Goal: Task Accomplishment & Management: Manage account settings

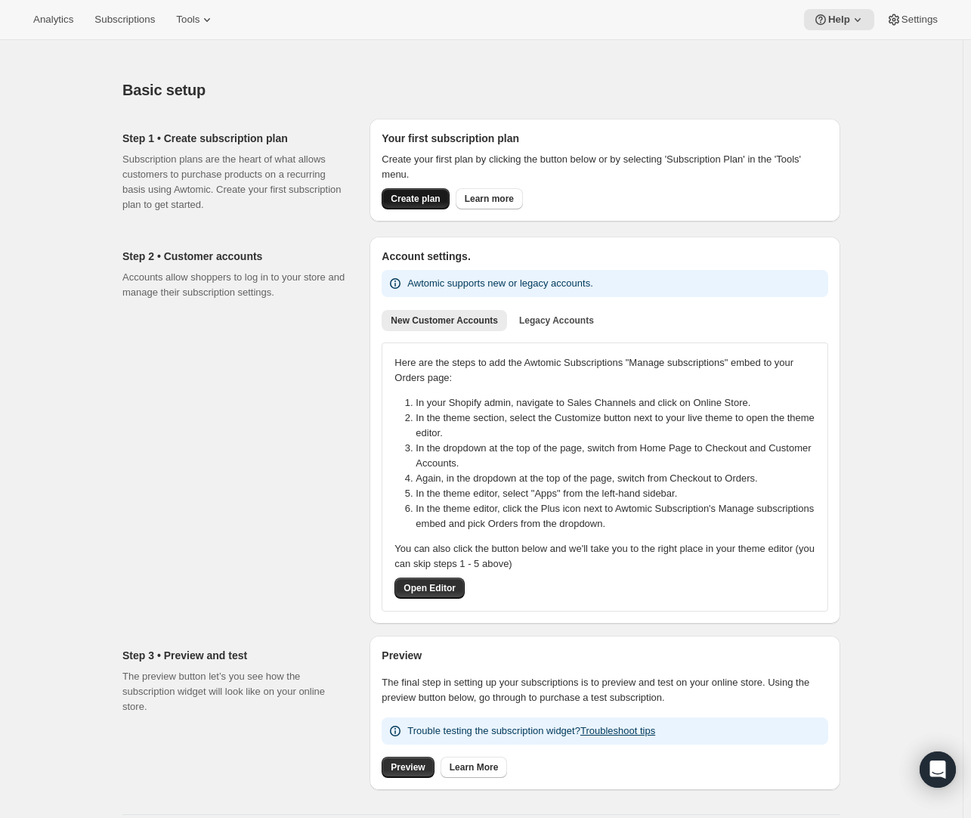
click at [437, 203] on span "Create plan" at bounding box center [415, 199] width 49 height 12
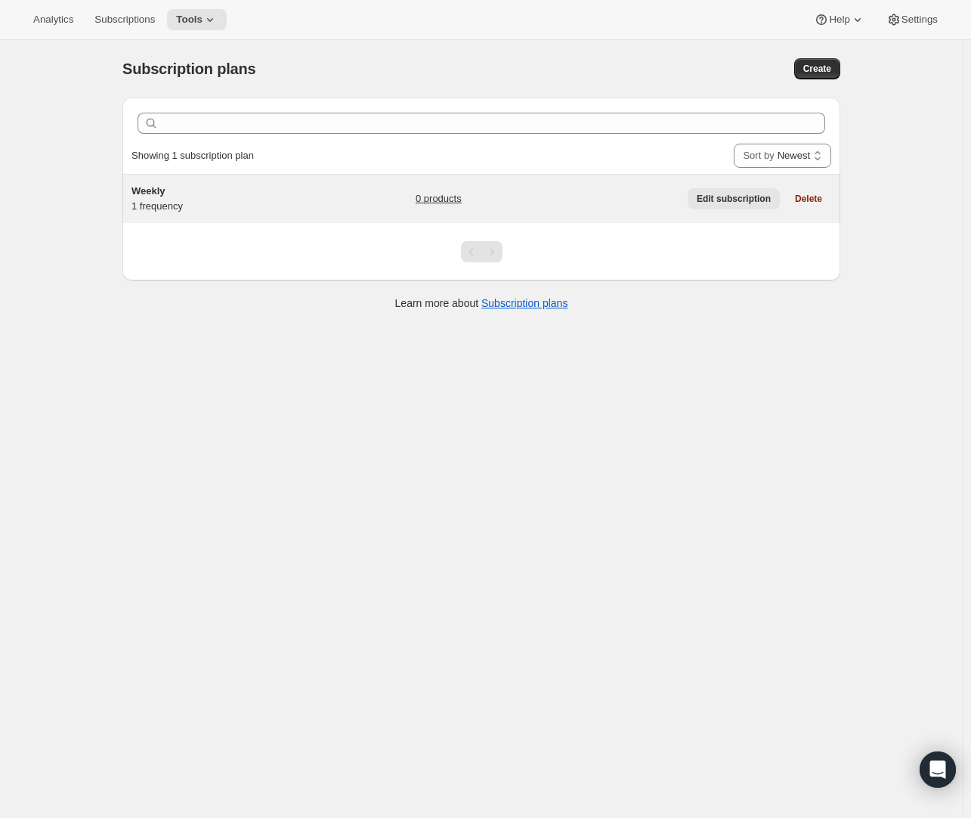
click at [738, 193] on span "Edit subscription" at bounding box center [734, 199] width 74 height 12
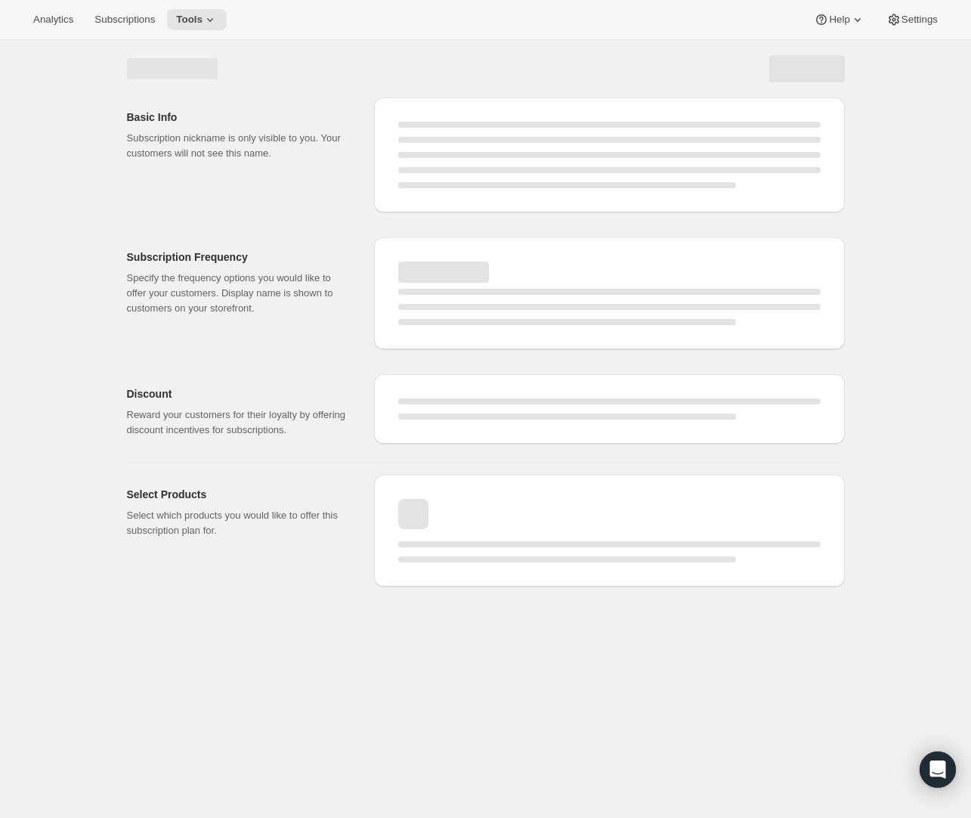
select select "WEEK"
select select "MONTH"
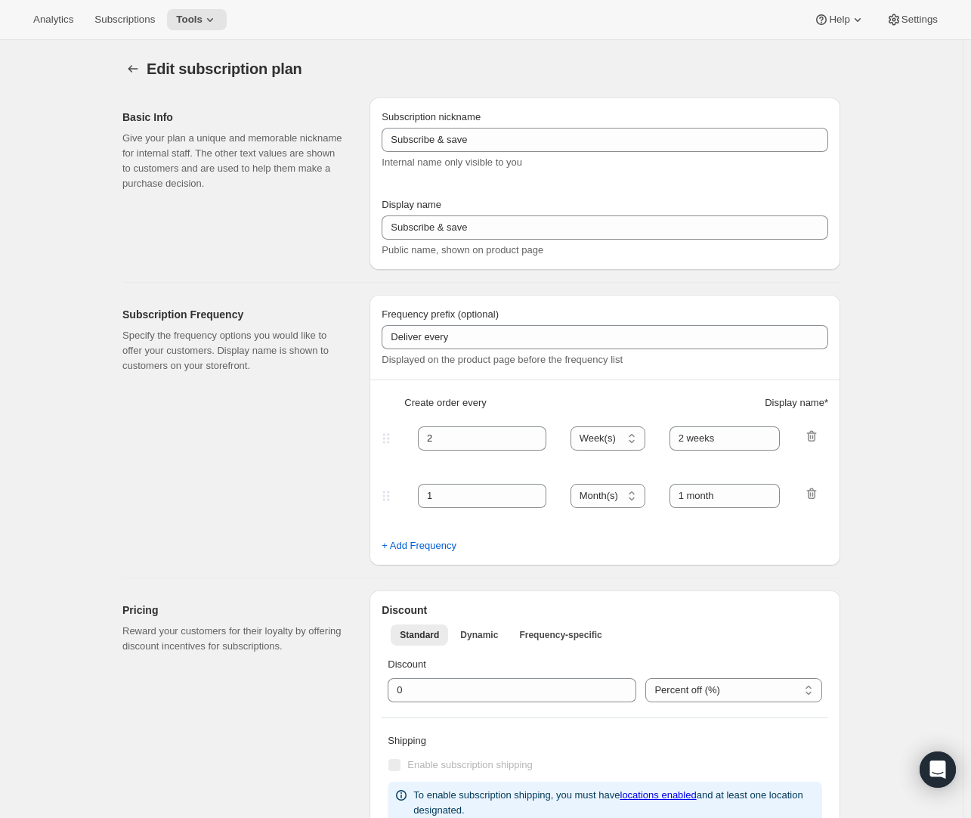
type input "Weekly"
type input "1"
type input "Weekly"
type input "No obligation, modify or cancel your plan at any time!"
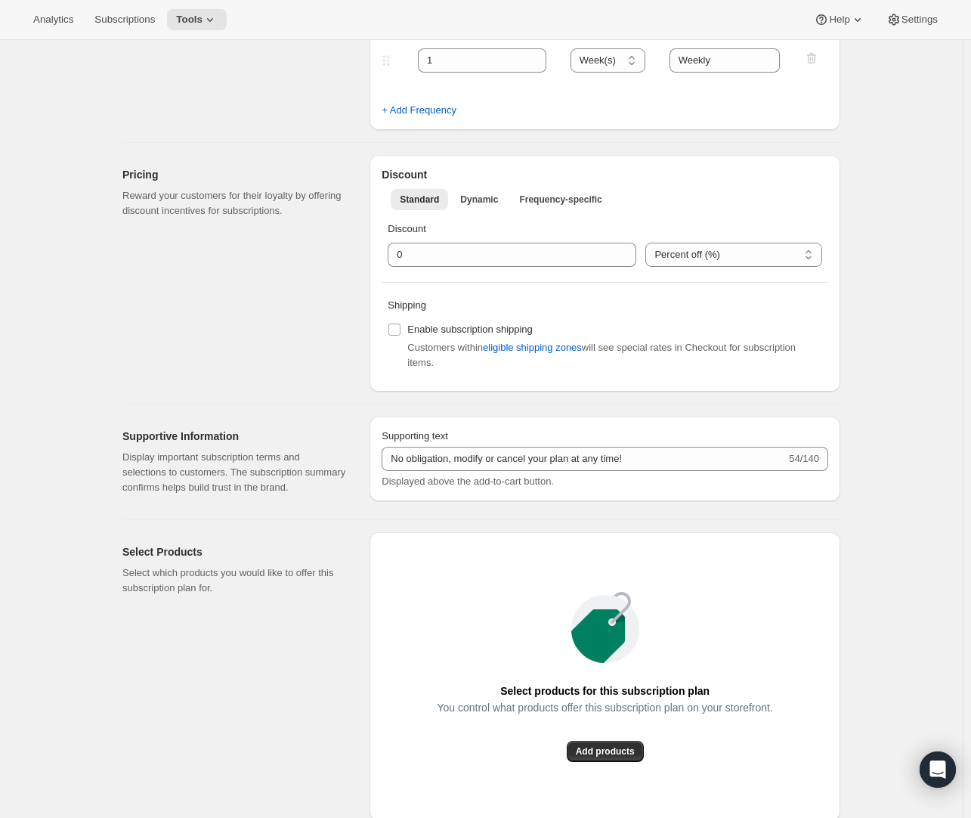
scroll to position [453, 0]
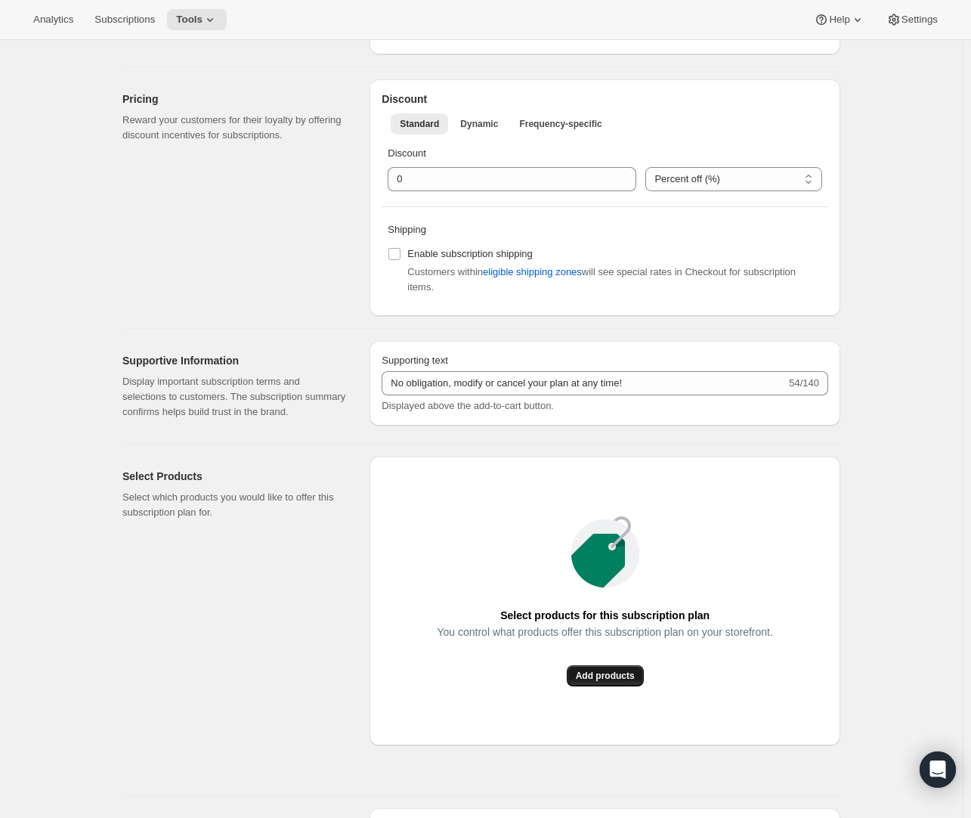
click at [595, 673] on span "Add products" at bounding box center [605, 676] width 59 height 12
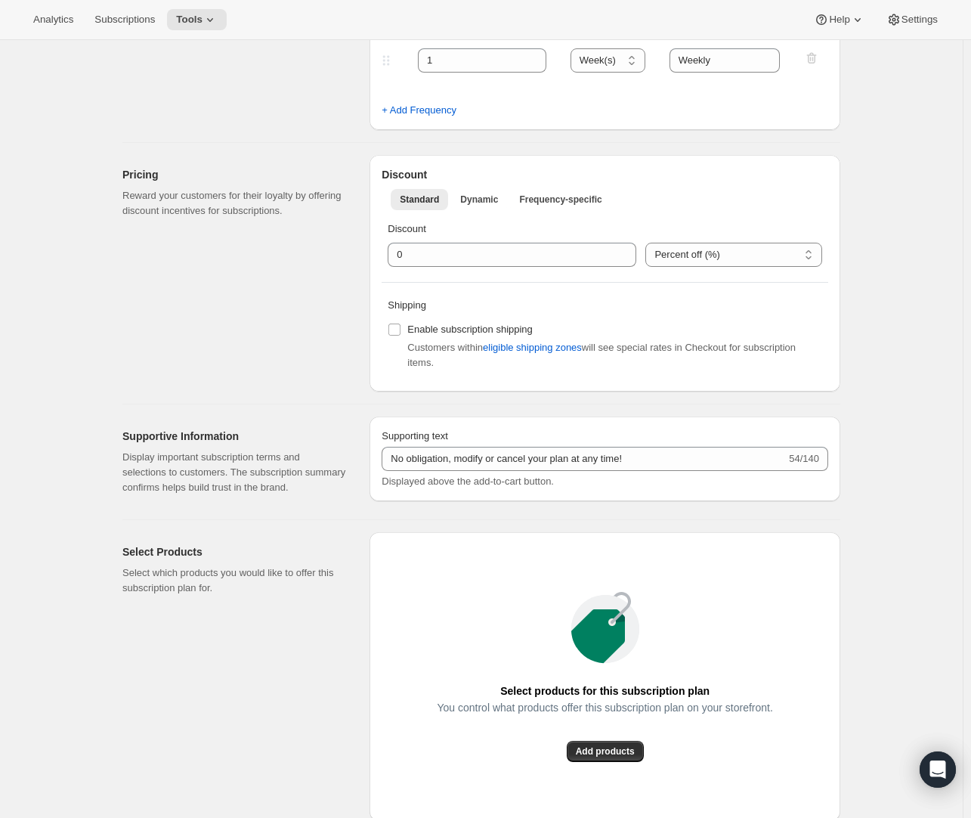
scroll to position [0, 0]
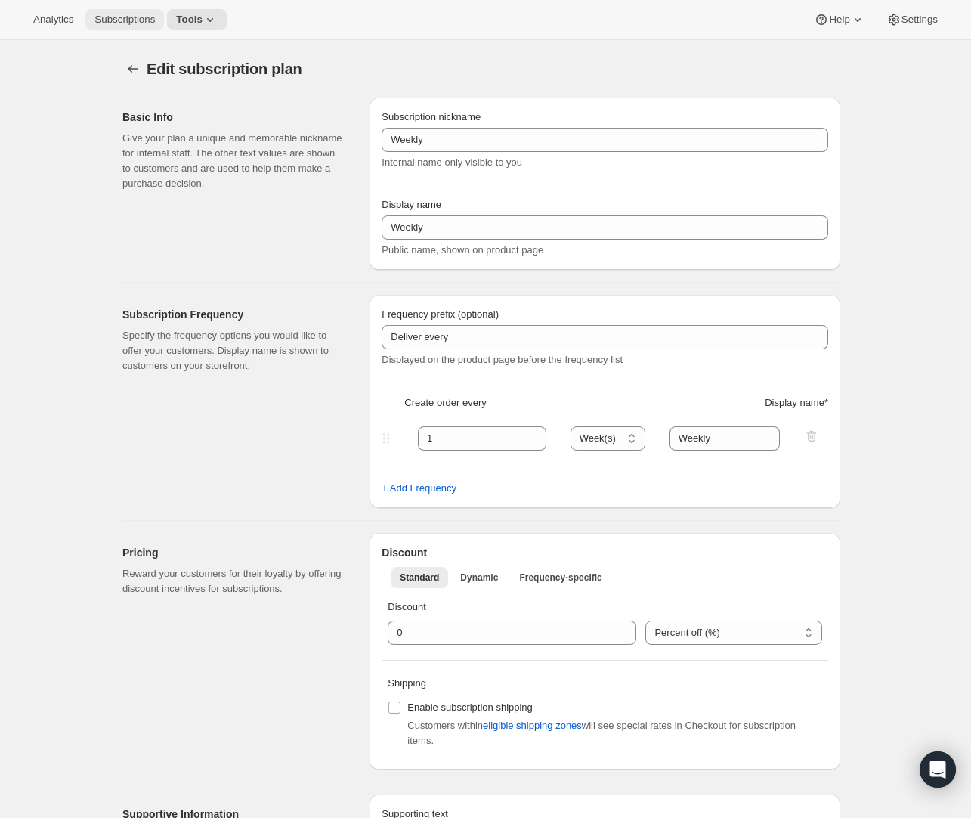
click at [146, 29] on button "Subscriptions" at bounding box center [124, 19] width 79 height 21
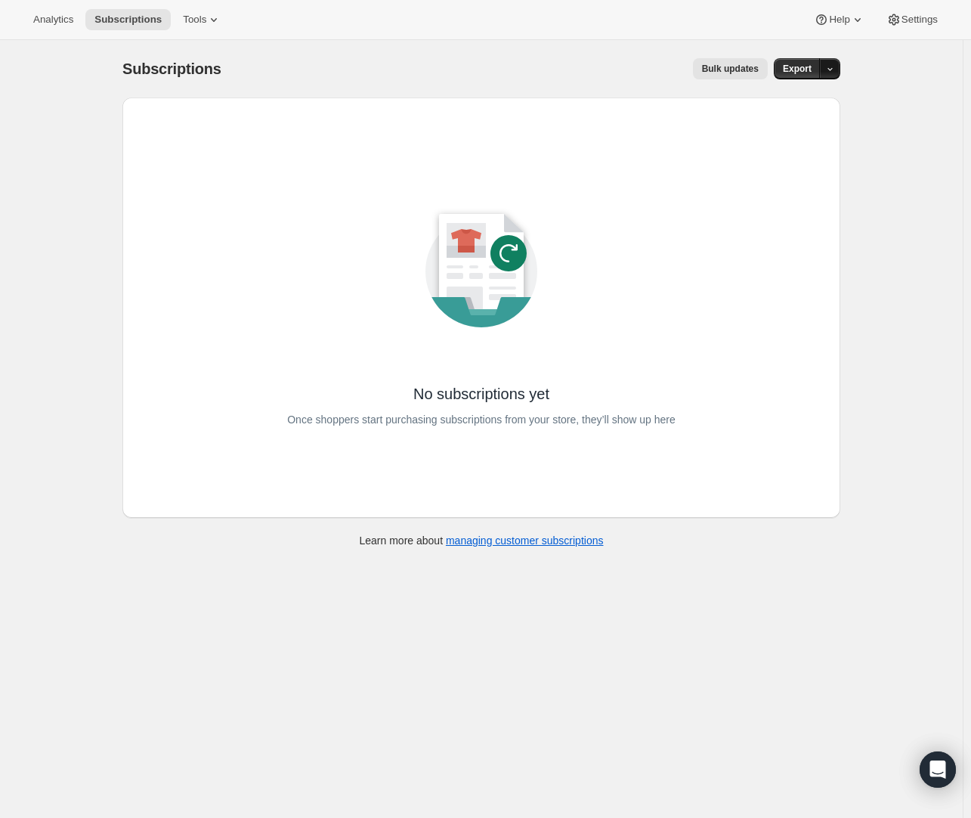
click at [828, 60] on button "button" at bounding box center [829, 68] width 21 height 21
click at [462, 99] on div "No subscriptions yet Once shoppers start purchasing subscriptions from your sto…" at bounding box center [481, 307] width 718 height 420
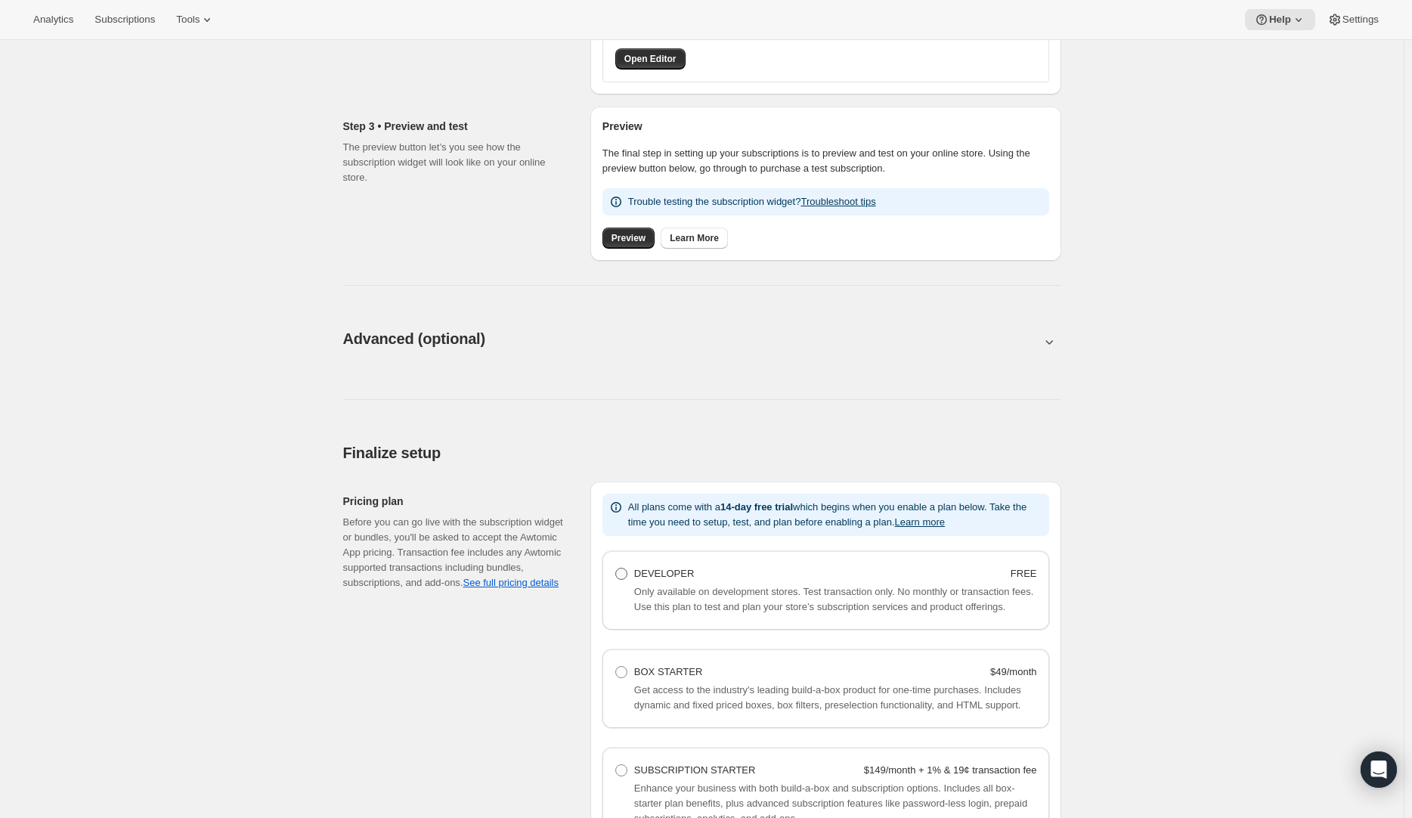
scroll to position [378, 0]
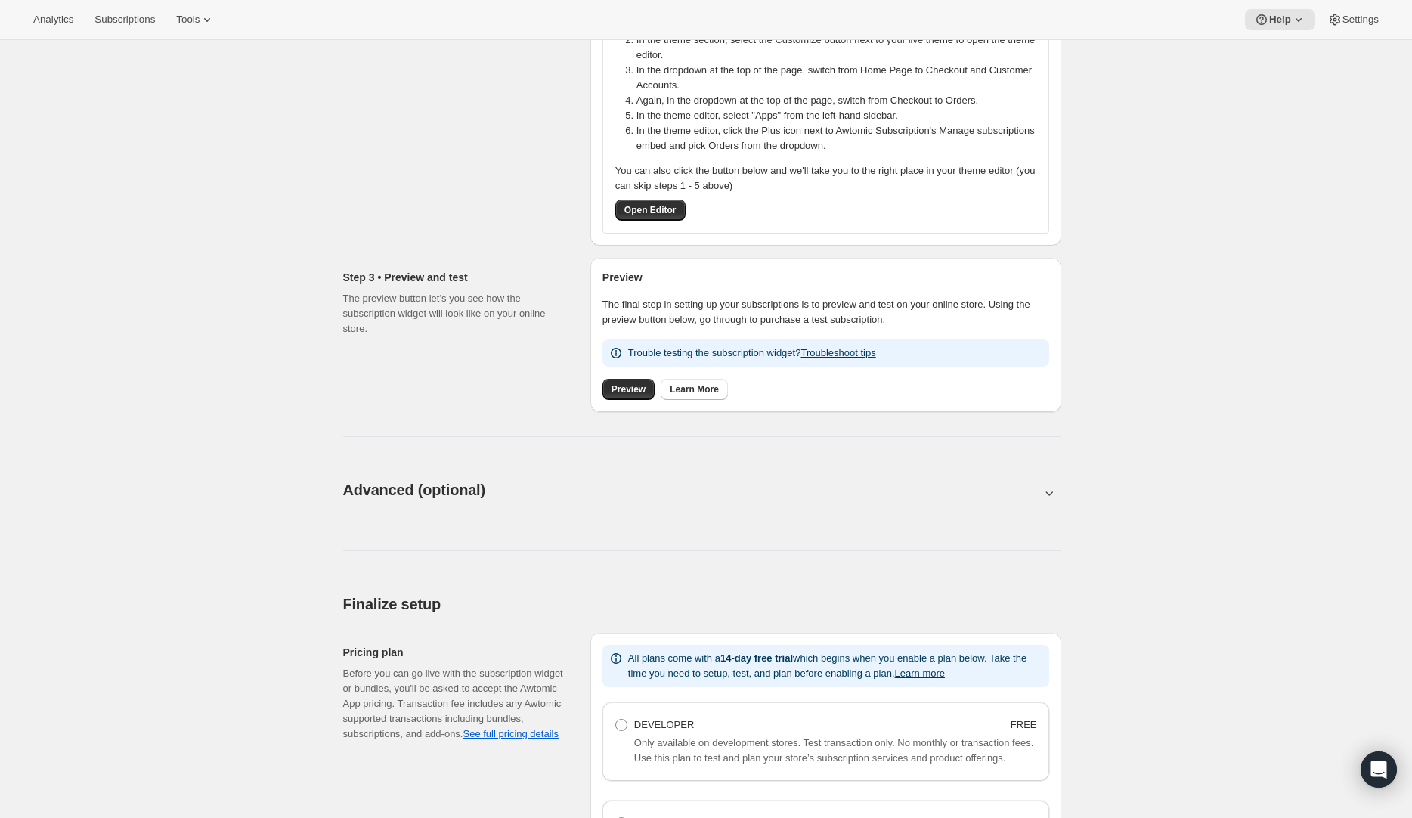
click at [661, 483] on div "Advanced (optional). This page is ready Advanced (optional) Power features Thes…" at bounding box center [702, 518] width 754 height 114
click at [1040, 495] on button at bounding box center [702, 492] width 718 height 17
type input "<div style="text-align: center"> <hr> <br/><h3>Having issues managing your subs…"
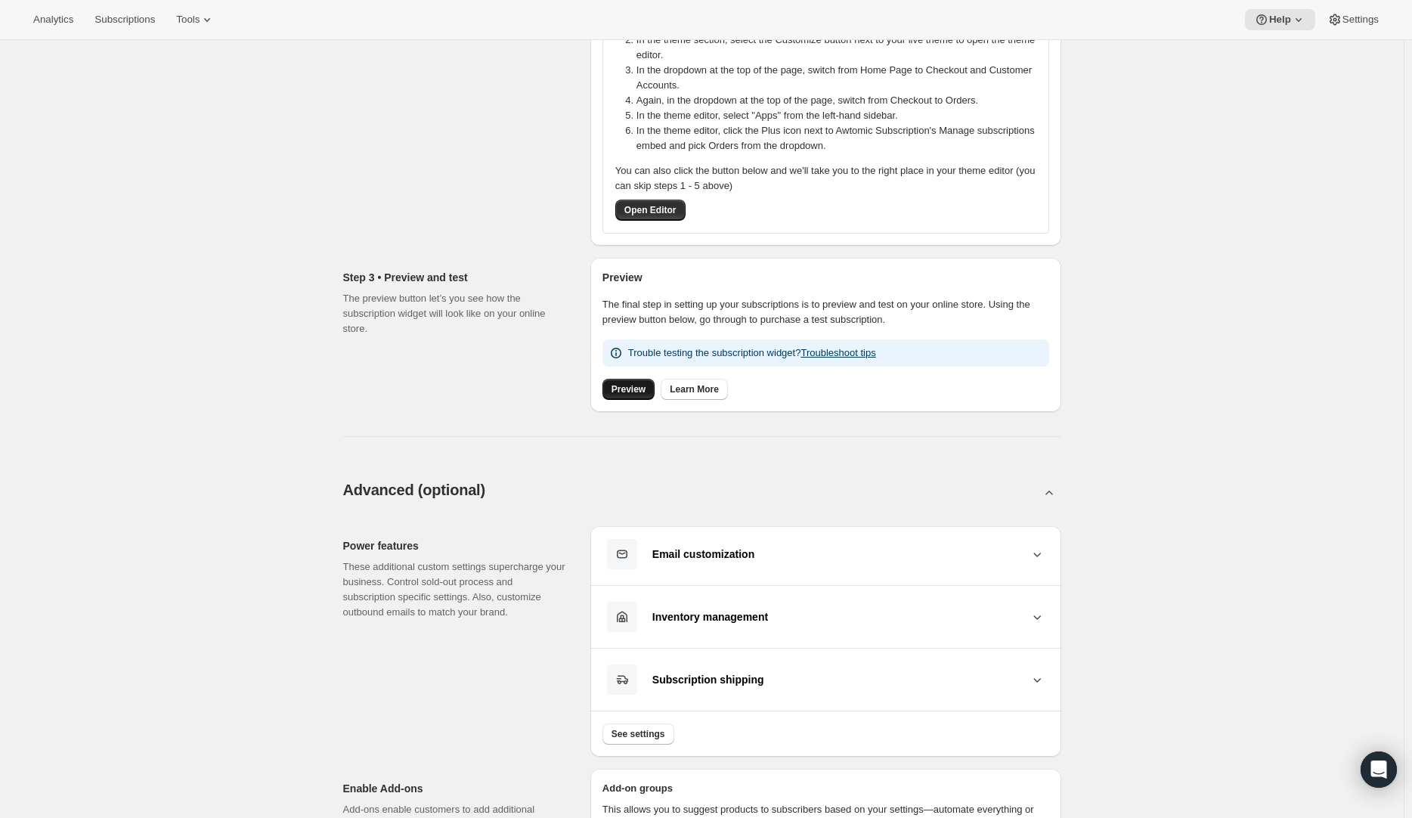
click at [625, 389] on span "Preview" at bounding box center [628, 389] width 34 height 12
